Goal: Information Seeking & Learning: Learn about a topic

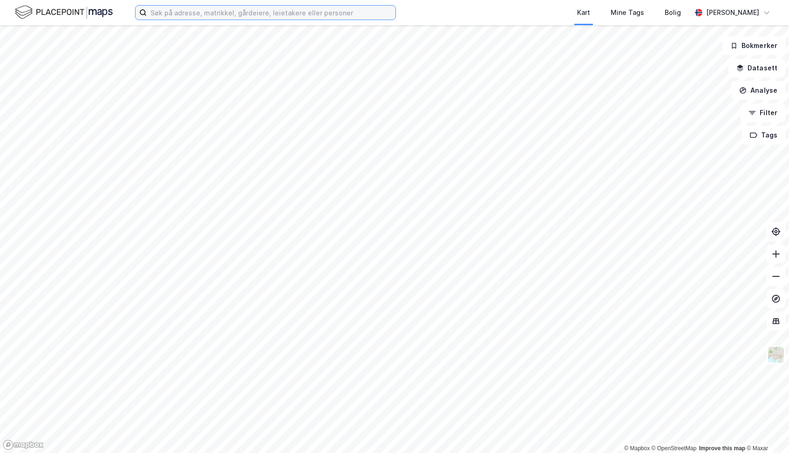
click at [264, 15] on input at bounding box center [271, 13] width 249 height 14
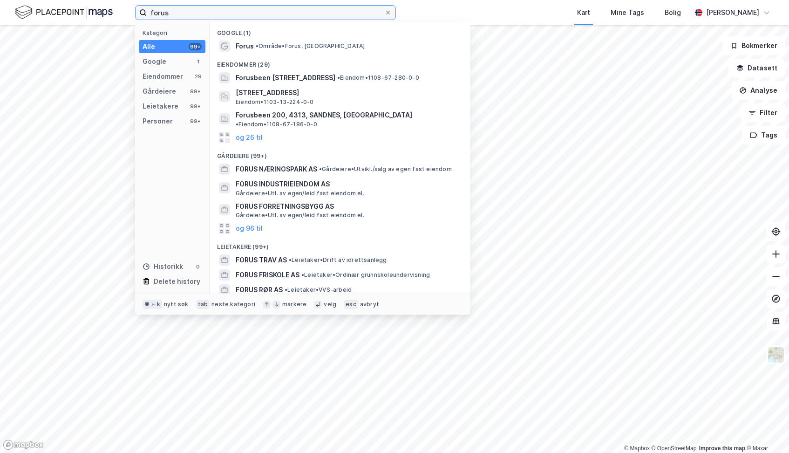
type input "Forus"
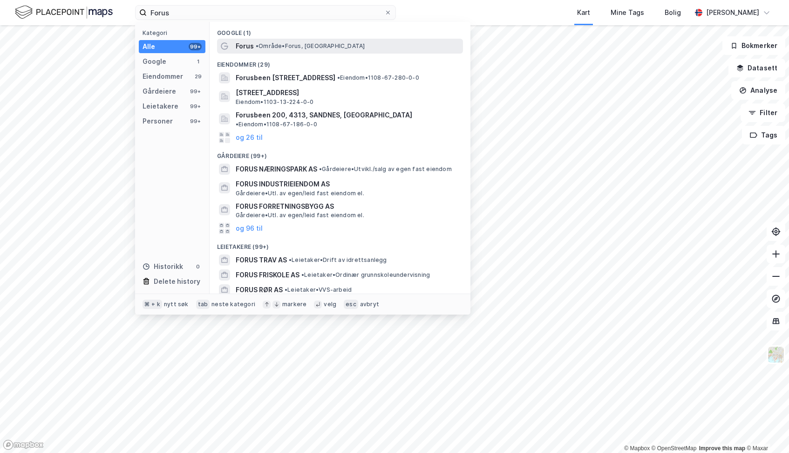
drag, startPoint x: 264, startPoint y: 15, endPoint x: 284, endPoint y: 48, distance: 38.2
click at [284, 48] on span "• Område • Forus, [GEOGRAPHIC_DATA]" at bounding box center [310, 45] width 109 height 7
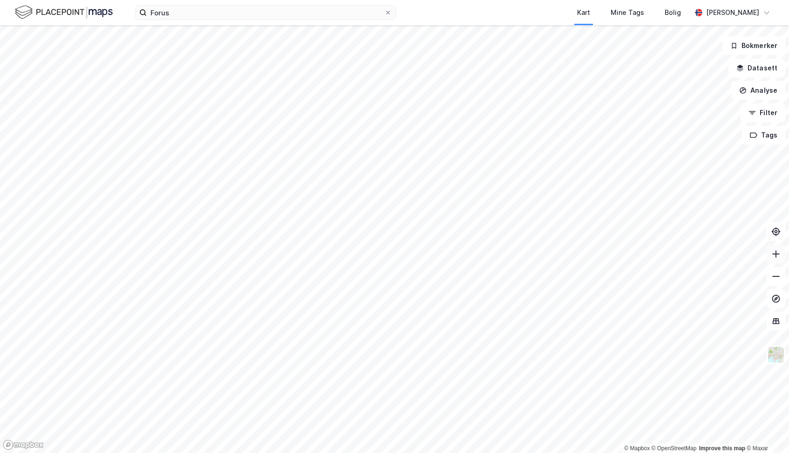
click at [774, 257] on icon at bounding box center [775, 253] width 9 height 9
